Goal: Information Seeking & Learning: Learn about a topic

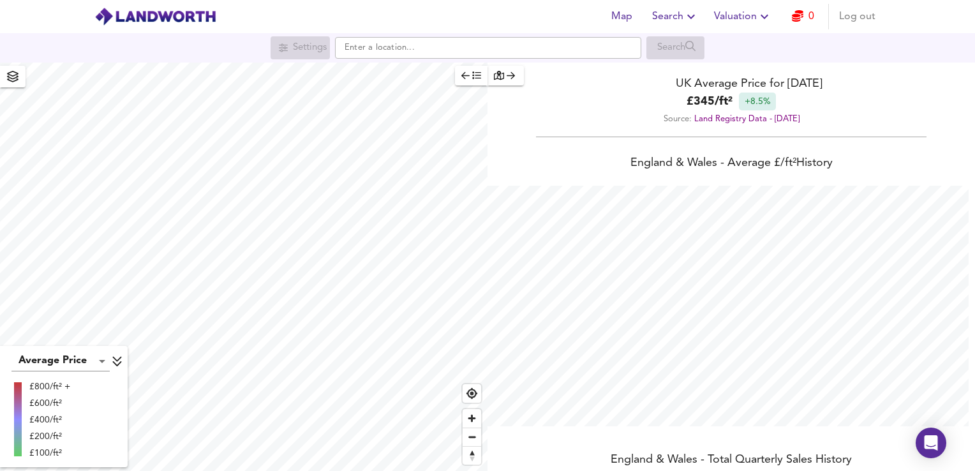
scroll to position [471, 975]
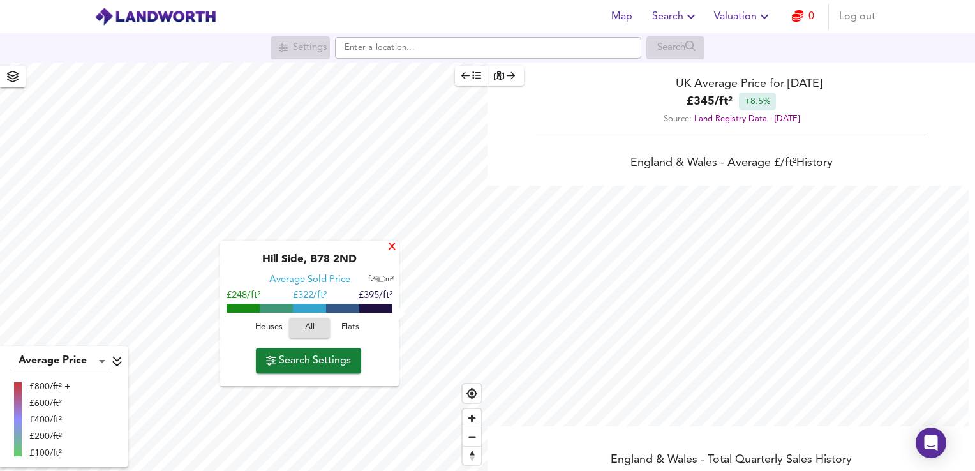
click at [389, 244] on div "X" at bounding box center [392, 248] width 11 height 12
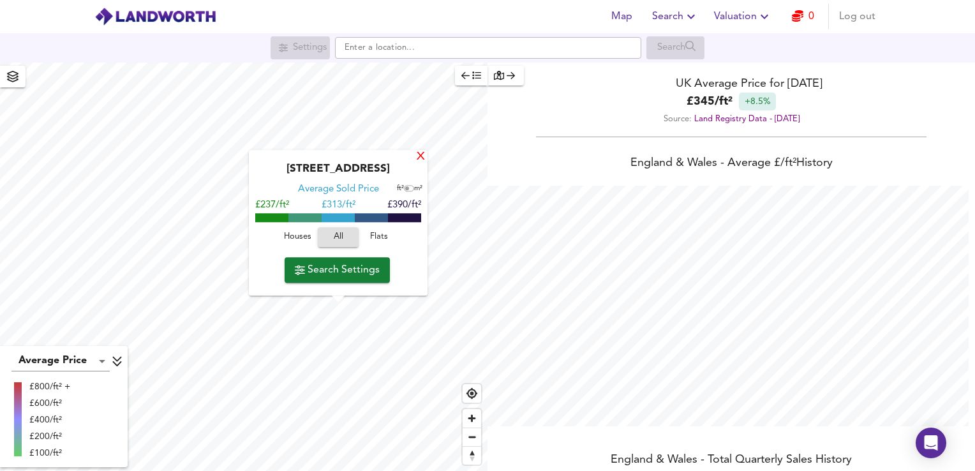
click at [416, 161] on div "X" at bounding box center [420, 157] width 11 height 12
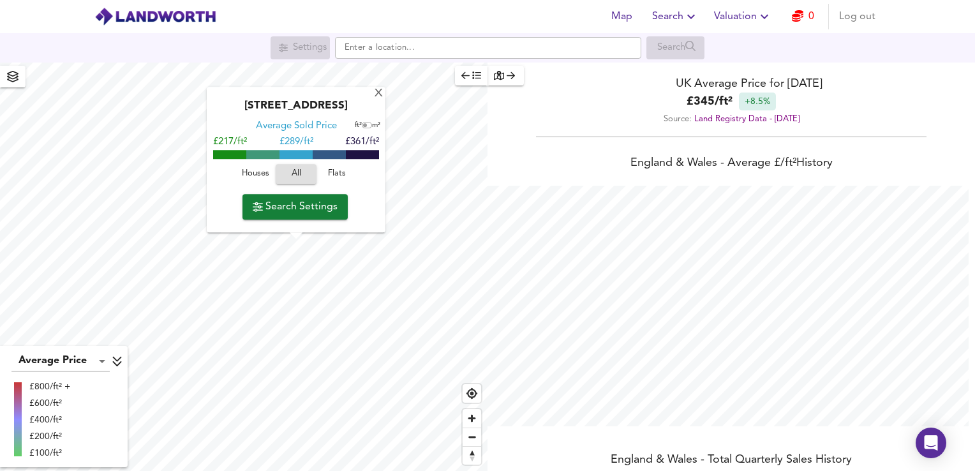
click at [213, 182] on div "Houses All Flats" at bounding box center [296, 178] width 166 height 34
click at [214, 182] on div "Houses All Flats" at bounding box center [296, 178] width 166 height 34
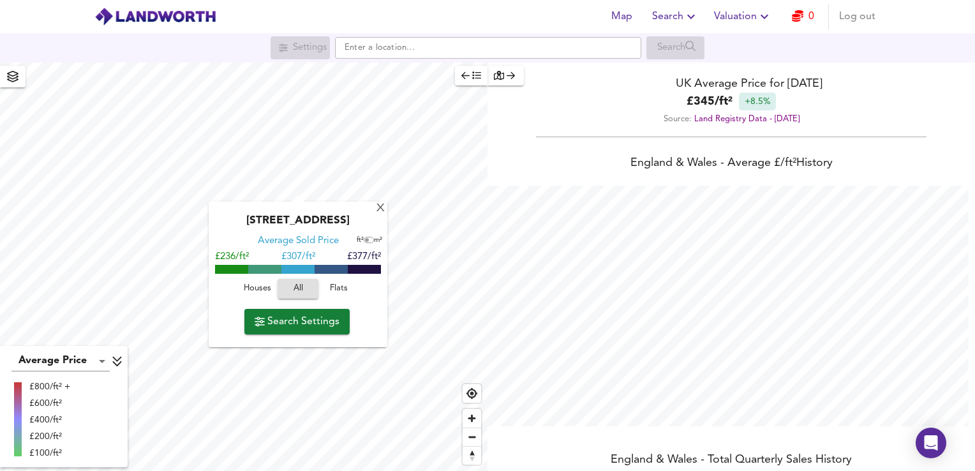
click at [322, 318] on span "Search Settings" at bounding box center [297, 322] width 85 height 18
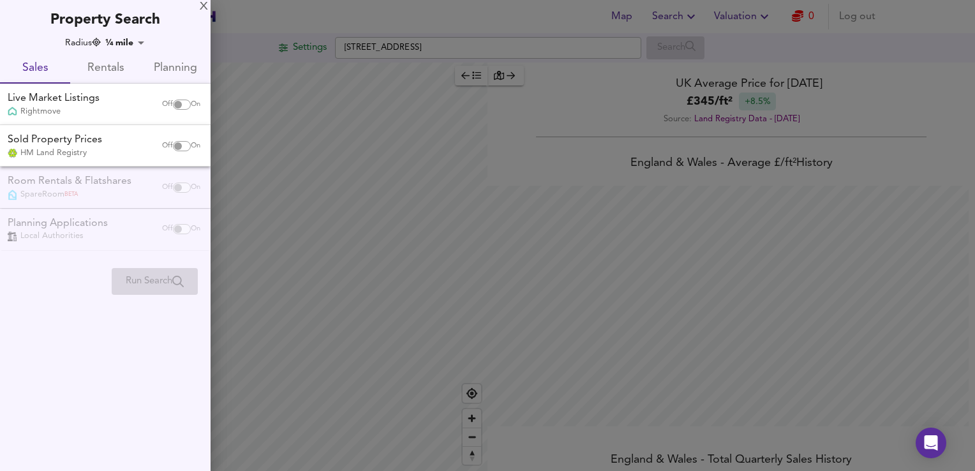
checkbox input "false"
checkbox input "true"
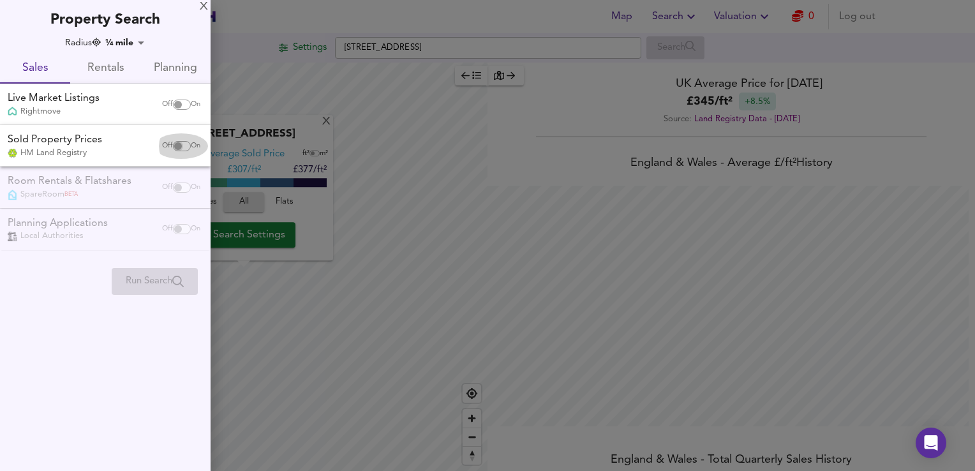
drag, startPoint x: 176, startPoint y: 149, endPoint x: 176, endPoint y: 111, distance: 38.3
click at [176, 149] on input "checkbox" at bounding box center [178, 146] width 31 height 10
checkbox input "true"
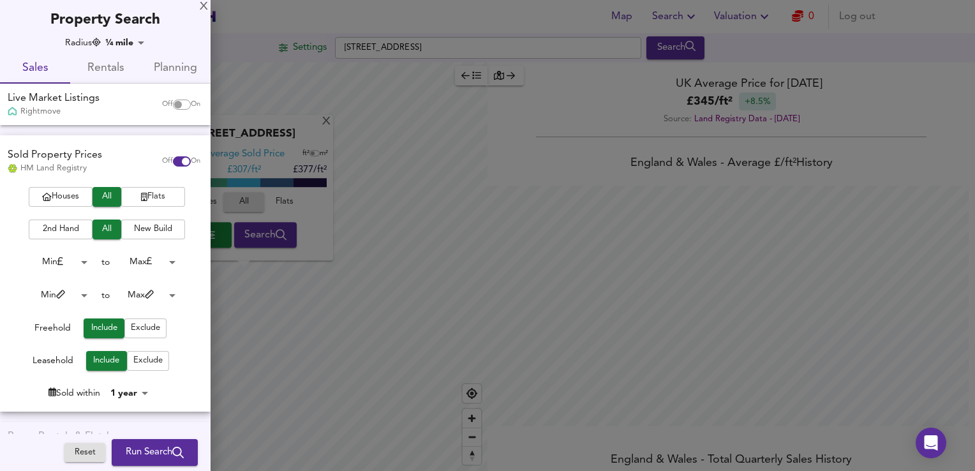
click at [175, 103] on input "checkbox" at bounding box center [178, 105] width 31 height 10
checkbox input "true"
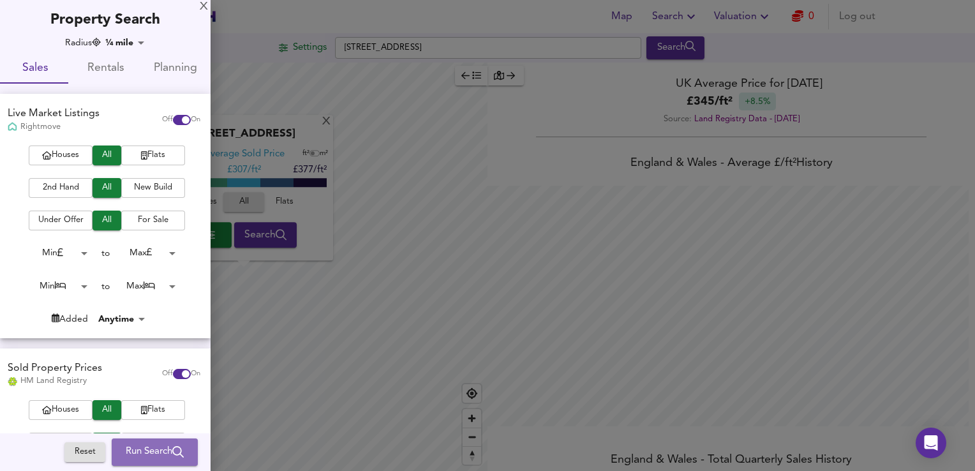
click at [153, 459] on span "Run Search" at bounding box center [155, 452] width 58 height 17
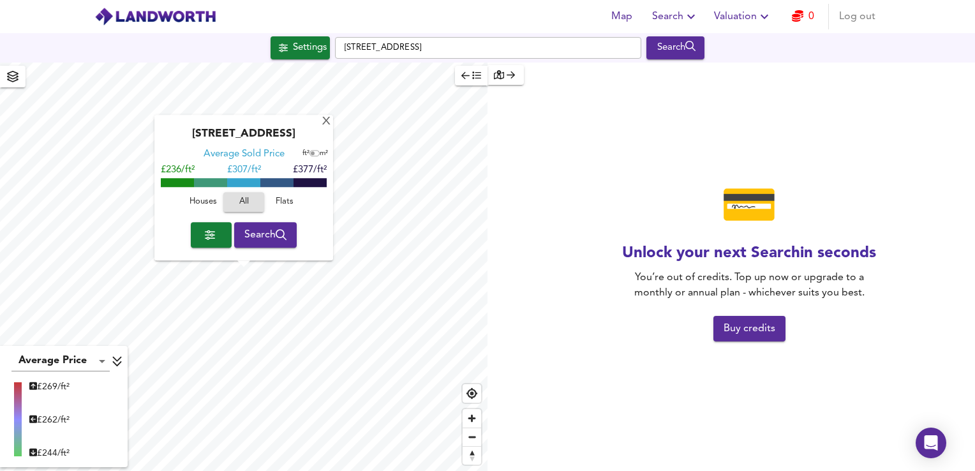
click at [743, 331] on span "Buy credits" at bounding box center [750, 329] width 52 height 18
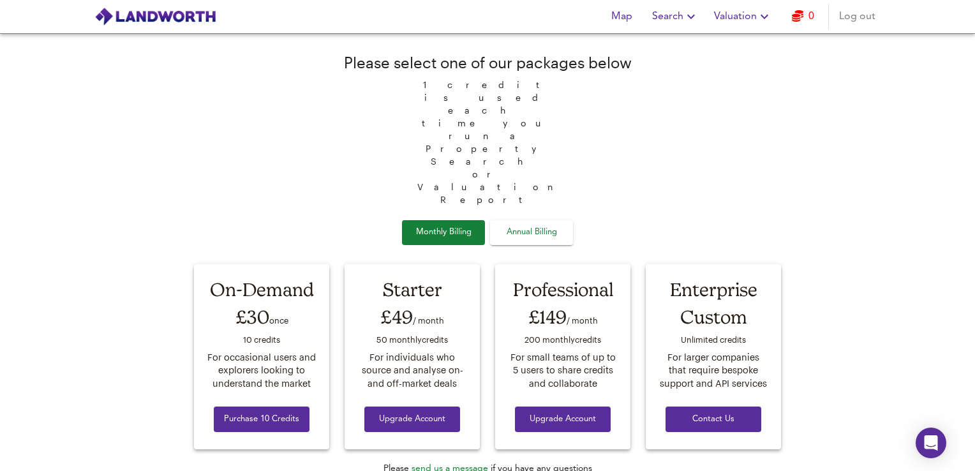
click at [151, 21] on img at bounding box center [155, 16] width 122 height 19
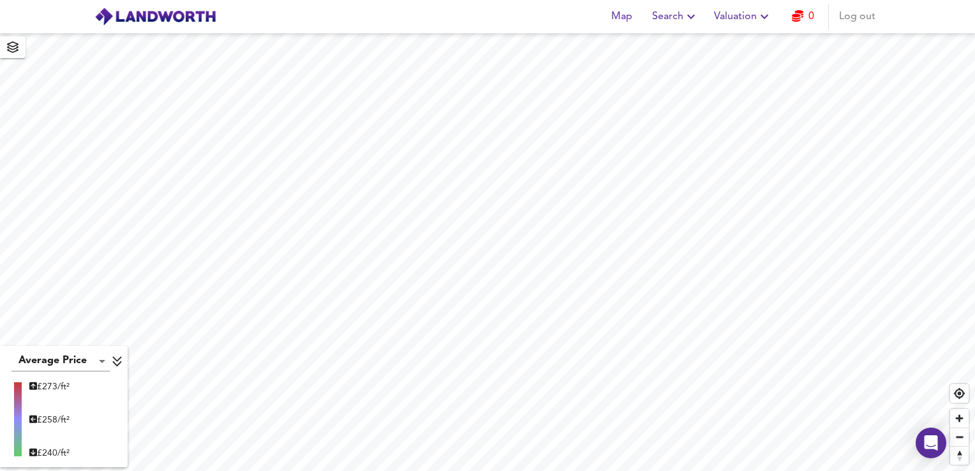
checkbox input "false"
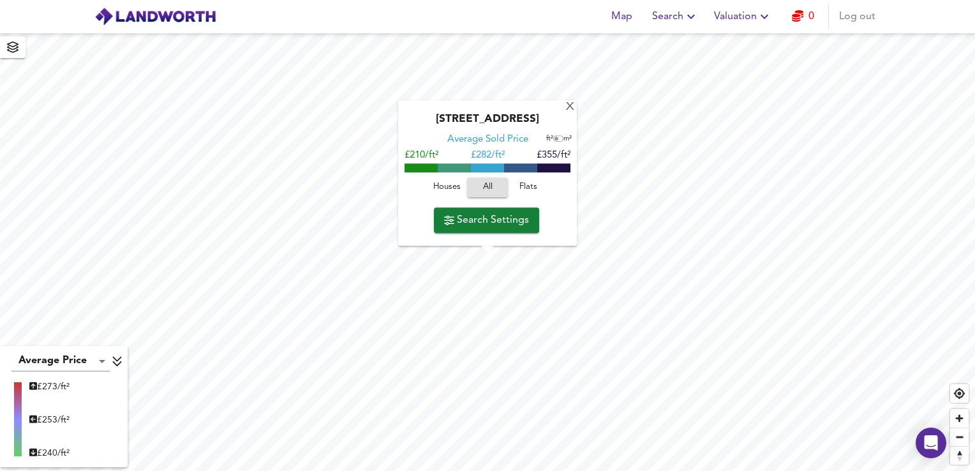
click at [564, 111] on div "[GEOGRAPHIC_DATA] Average Sold Price ft² m² £210/ft² £ 282/ft² £355/ft² Houses …" at bounding box center [487, 172] width 179 height 145
click at [573, 108] on div "X" at bounding box center [570, 107] width 11 height 12
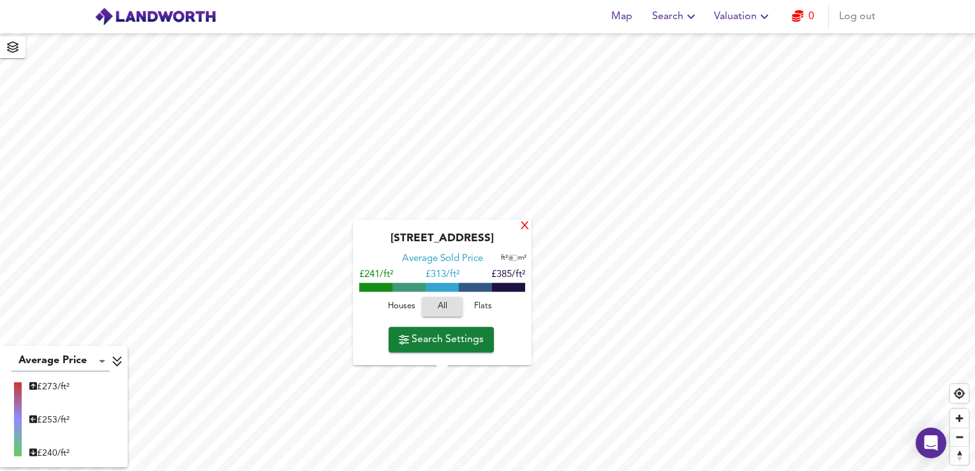
click at [526, 228] on div "X" at bounding box center [524, 227] width 11 height 12
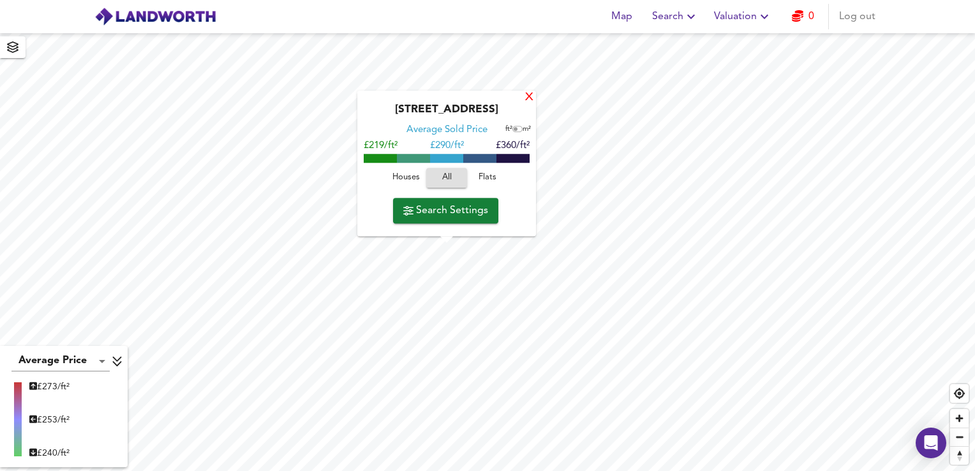
click at [526, 98] on div "X" at bounding box center [529, 98] width 11 height 12
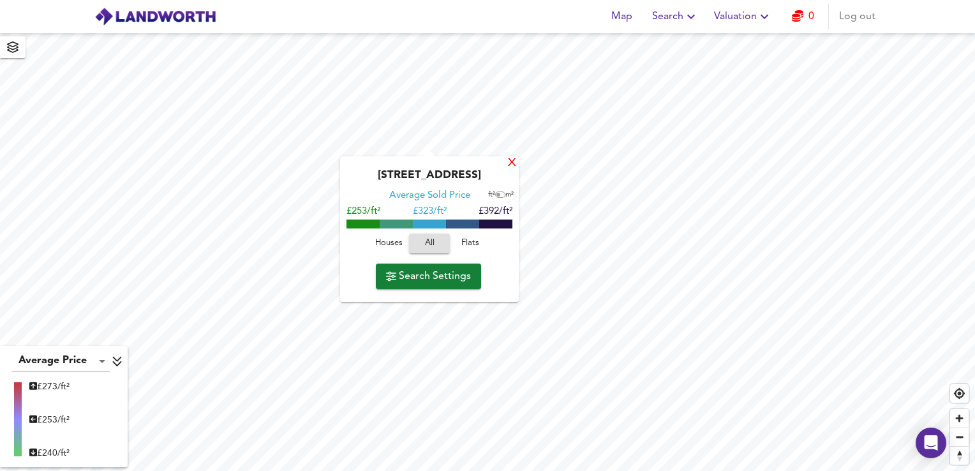
click at [514, 162] on div "X" at bounding box center [512, 163] width 11 height 12
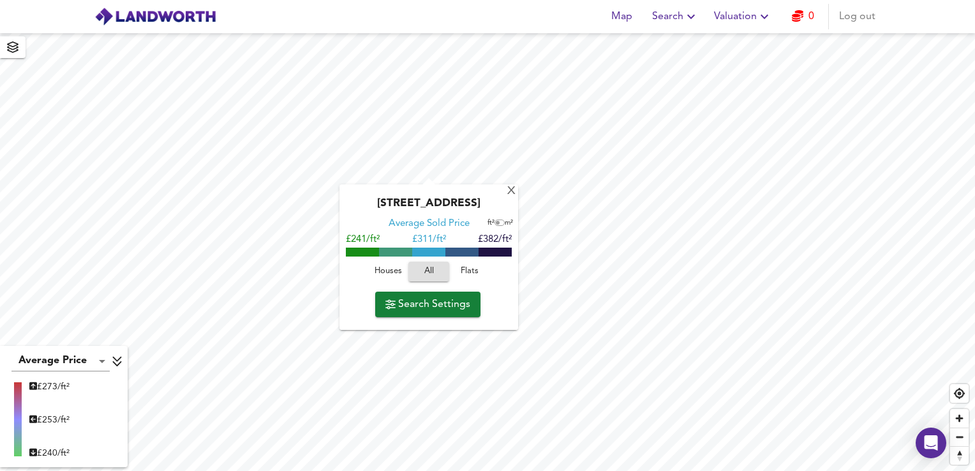
click at [504, 195] on div "Sorrel Drive, B78 2PE Average Sold Price ft² m² £241/ft² £ 311/ft² £382/ft² Hou…" at bounding box center [428, 256] width 179 height 145
click at [512, 191] on div "X" at bounding box center [511, 191] width 11 height 12
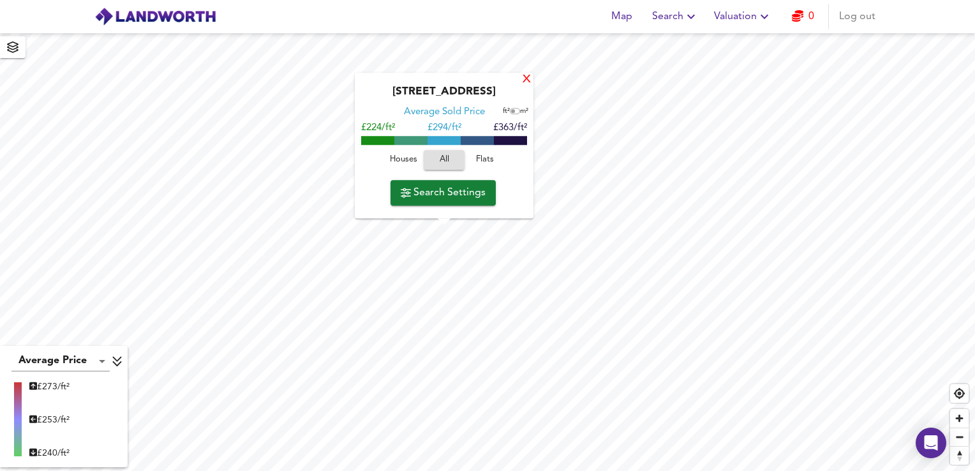
click at [523, 80] on div "X" at bounding box center [526, 80] width 11 height 12
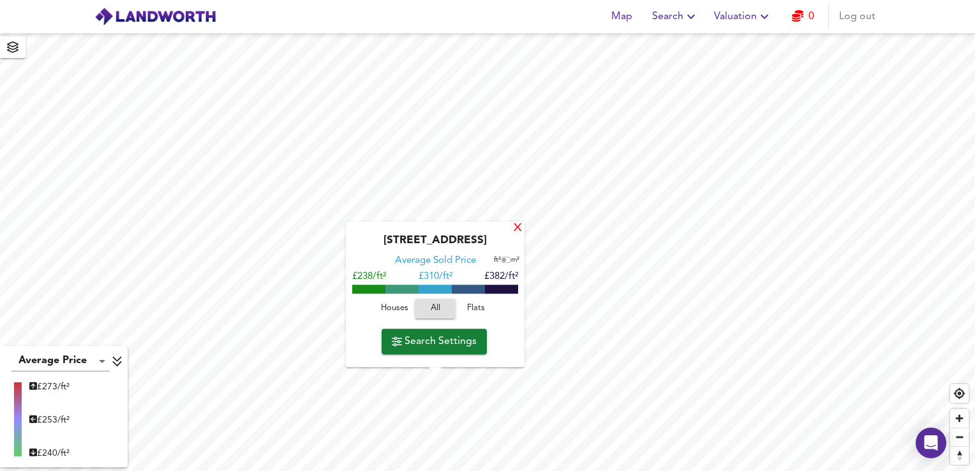
click at [516, 234] on div "X" at bounding box center [517, 229] width 11 height 12
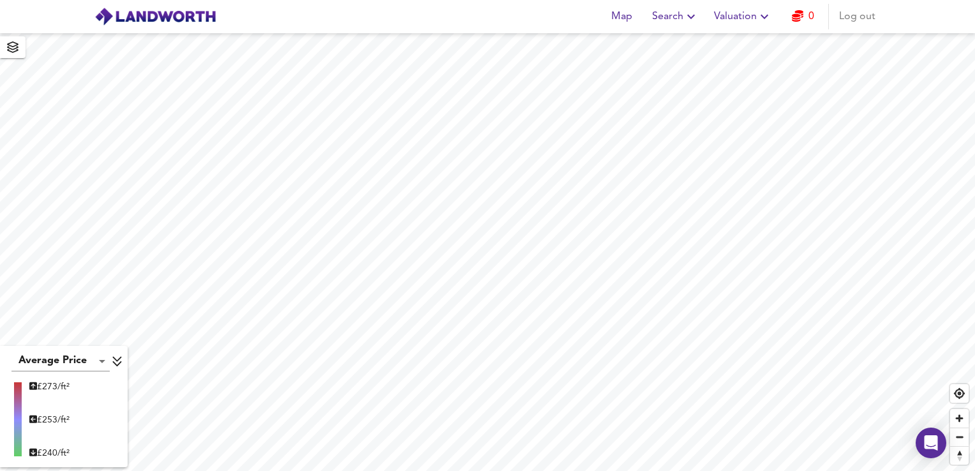
click at [363, 470] on html "Map Search Valuation 0 Log out Average Price landworth £ 273/ft² £ 253/ft² £ 24…" at bounding box center [487, 235] width 975 height 471
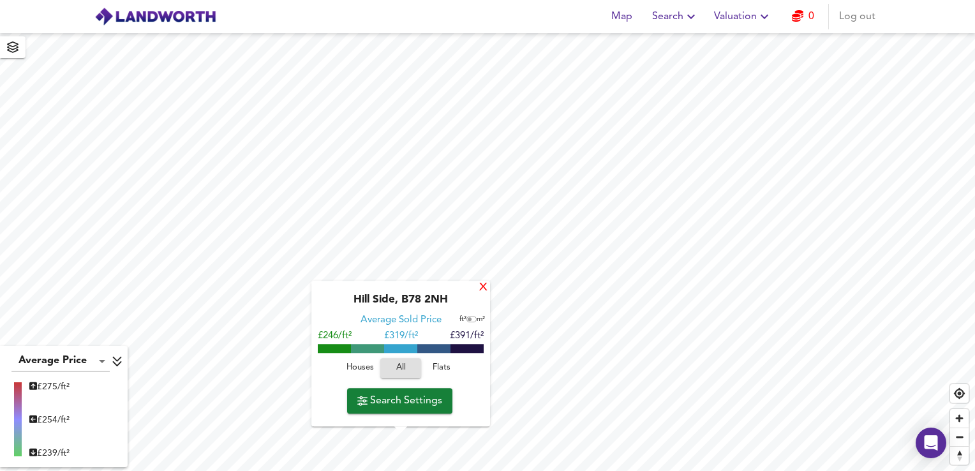
click at [480, 289] on div "X" at bounding box center [483, 288] width 11 height 12
